Goal: Navigation & Orientation: Find specific page/section

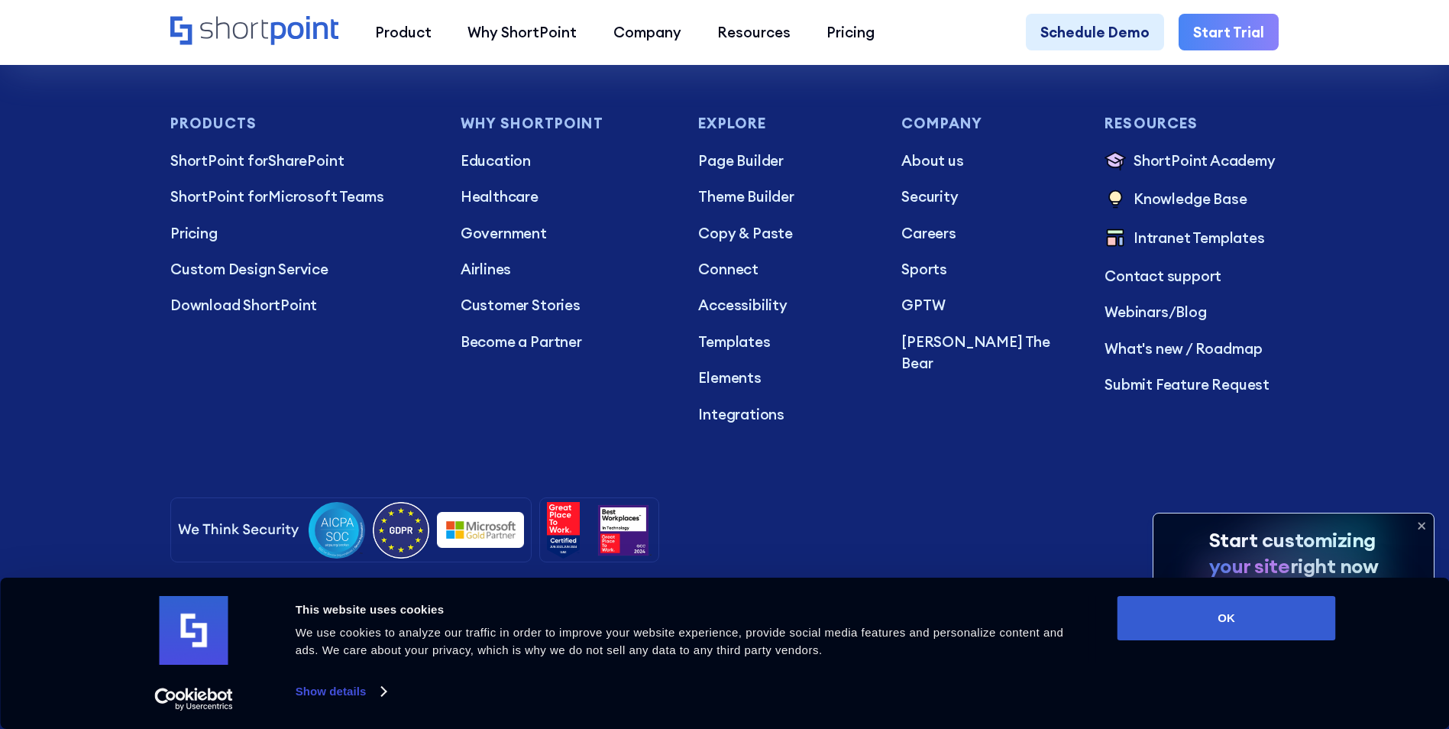
scroll to position [14790, 0]
click at [966, 150] on p "About us" at bounding box center [988, 160] width 174 height 21
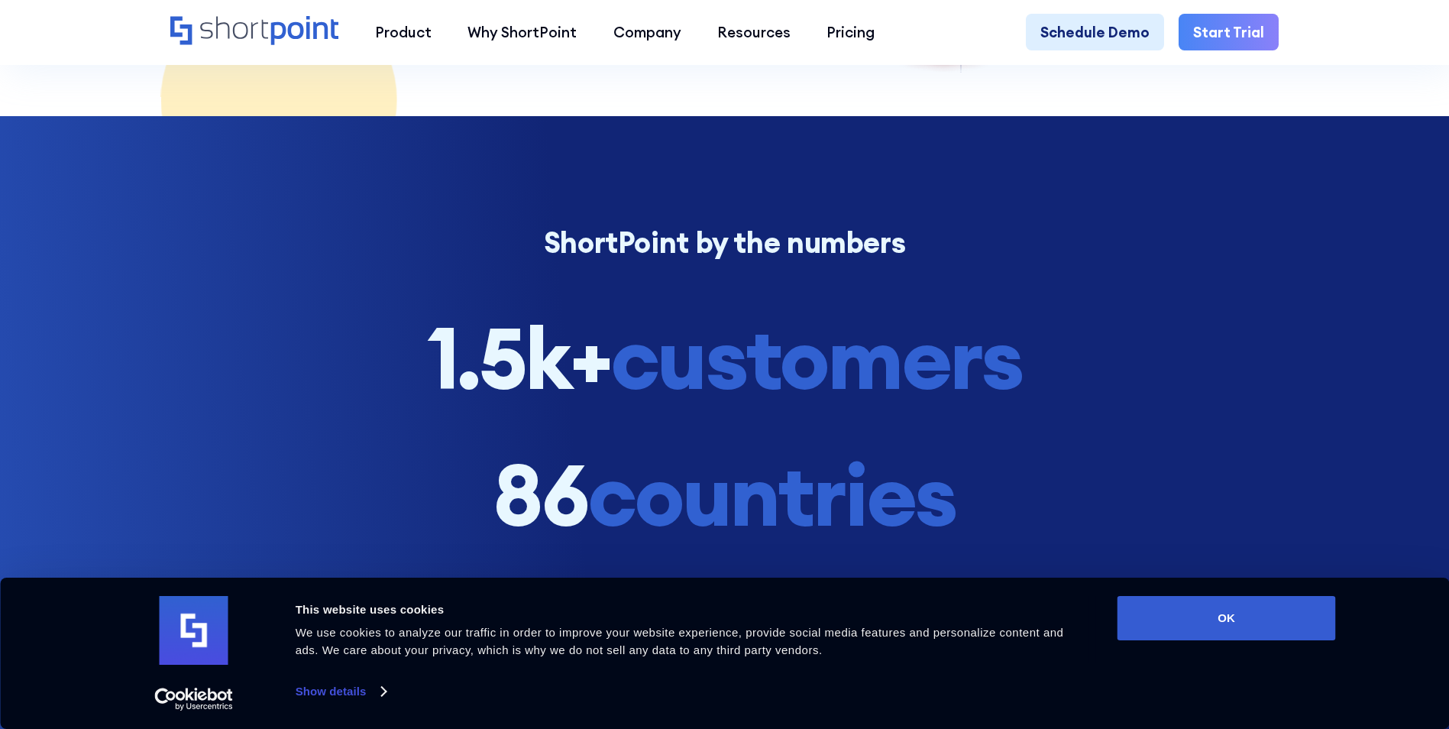
scroll to position [2062, 0]
